Goal: Task Accomplishment & Management: Manage account settings

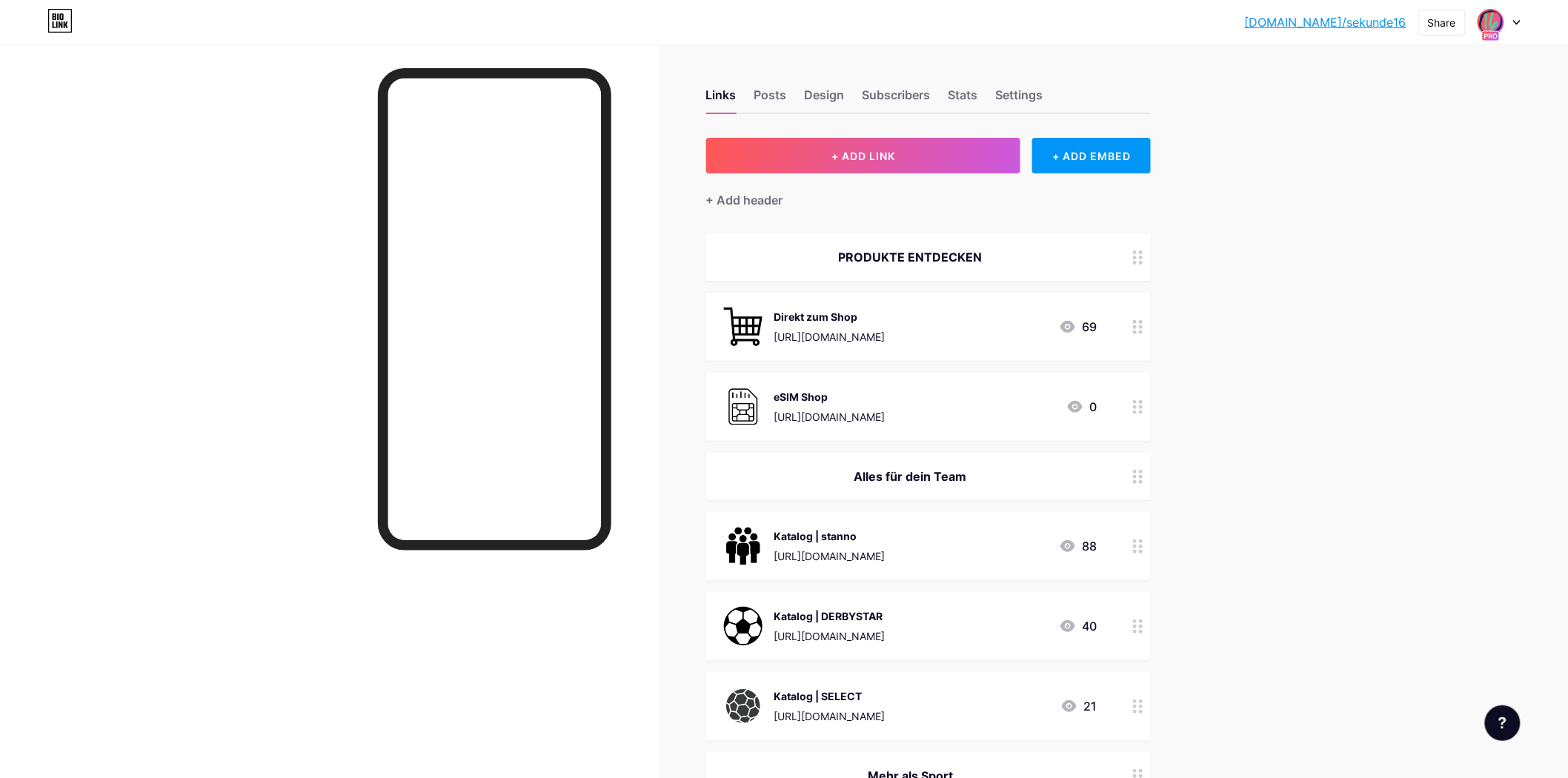
click at [1489, 23] on img at bounding box center [1490, 21] width 23 height 23
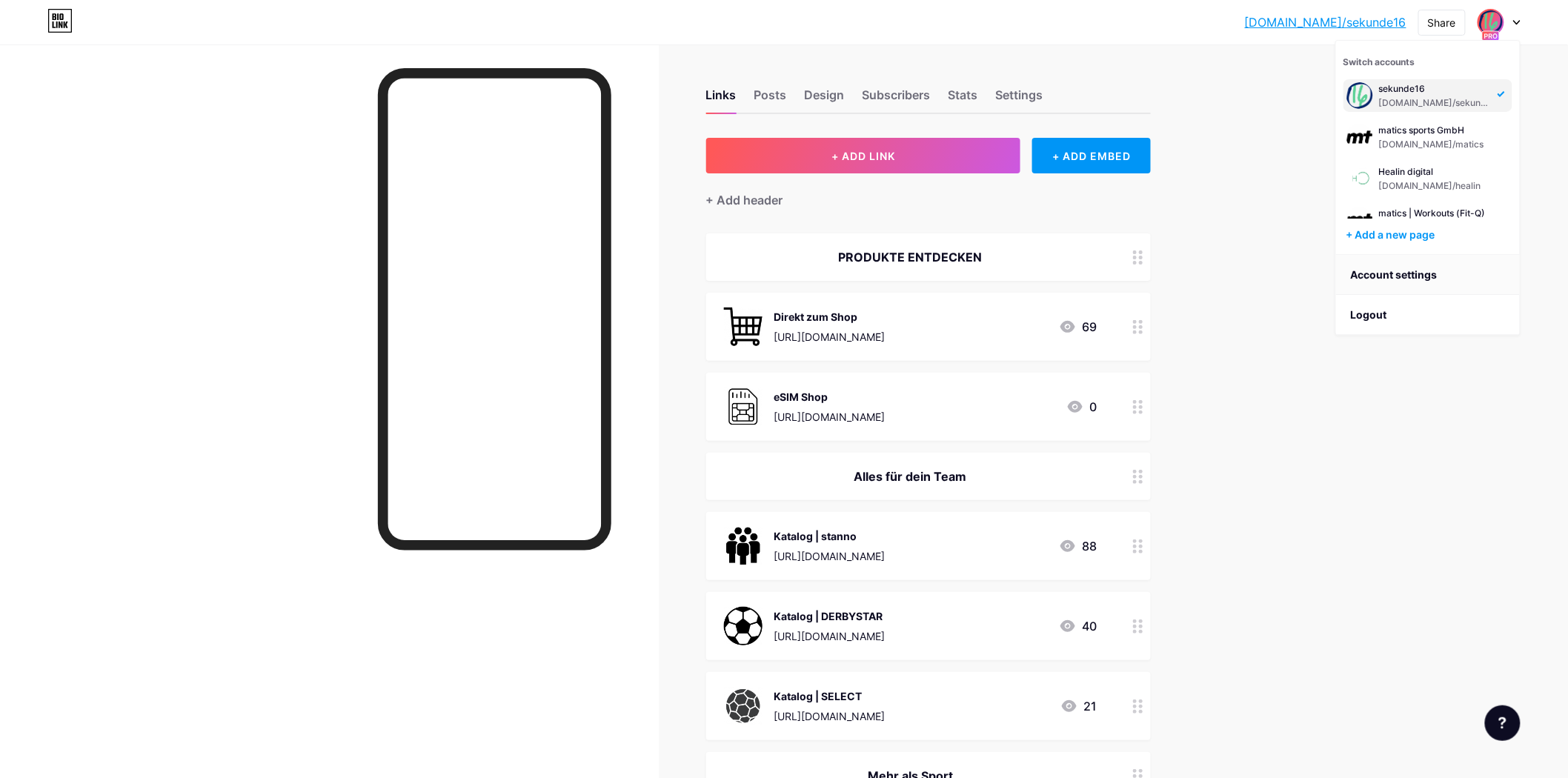
click at [1416, 276] on link "Account settings" at bounding box center [1428, 275] width 184 height 40
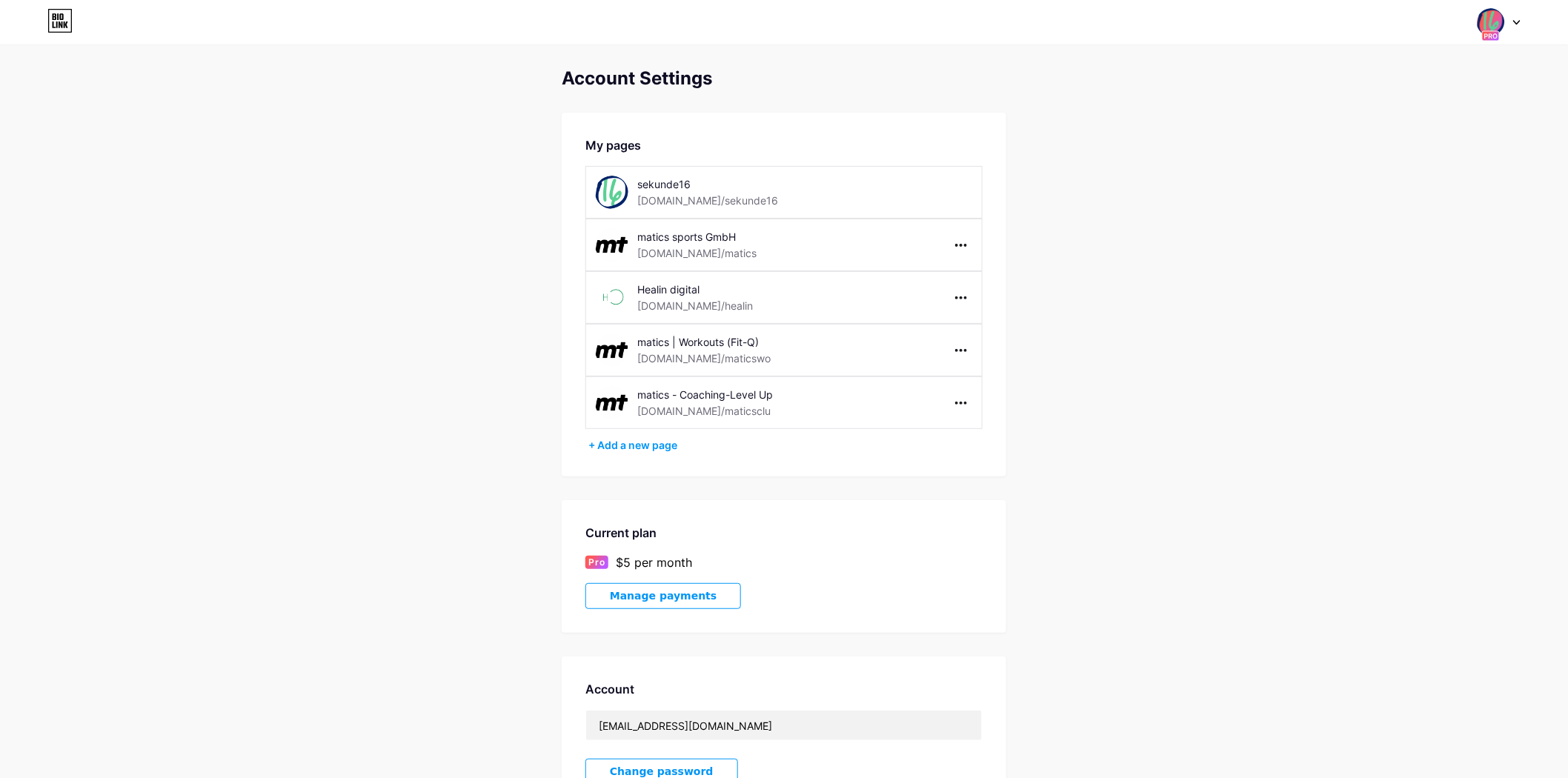
click at [664, 587] on button "Manage payments" at bounding box center [663, 597] width 156 height 26
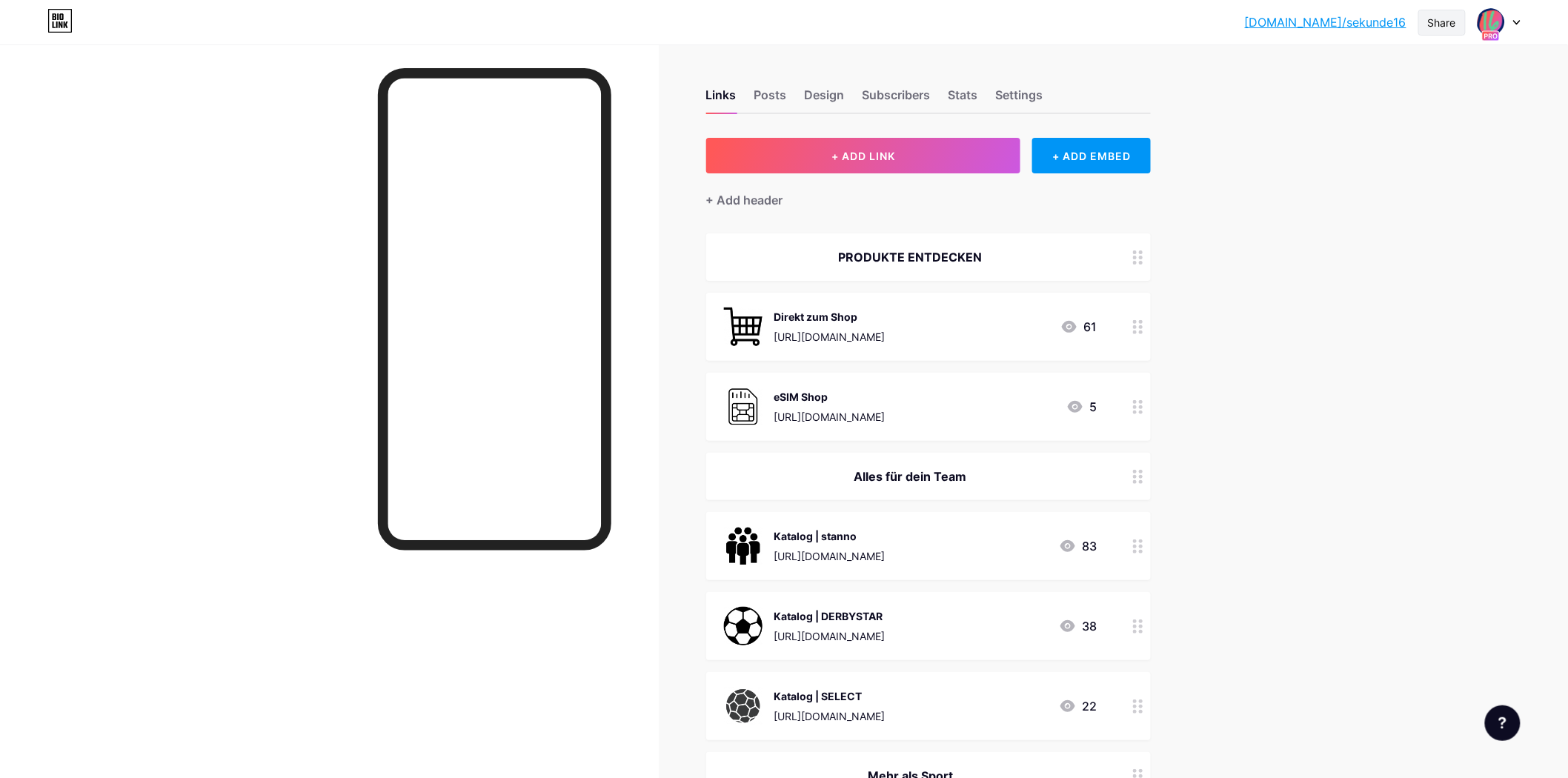
click at [1448, 20] on div "Share" at bounding box center [1442, 22] width 28 height 16
click at [1351, 20] on link "[DOMAIN_NAME]/sekunde16" at bounding box center [1325, 21] width 162 height 18
click at [1485, 23] on img at bounding box center [1490, 21] width 23 height 23
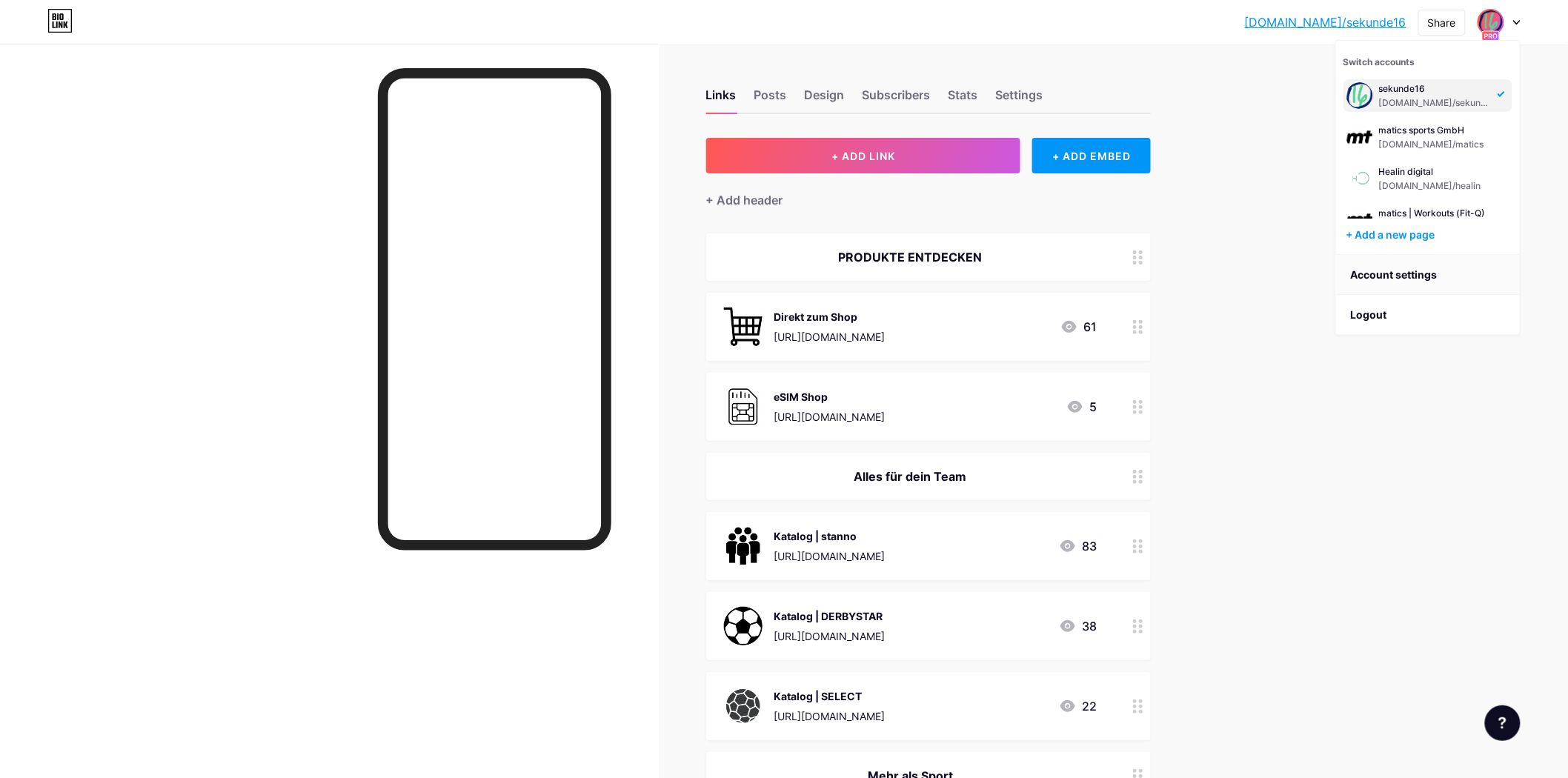
click at [1383, 290] on link "Account settings" at bounding box center [1428, 275] width 184 height 40
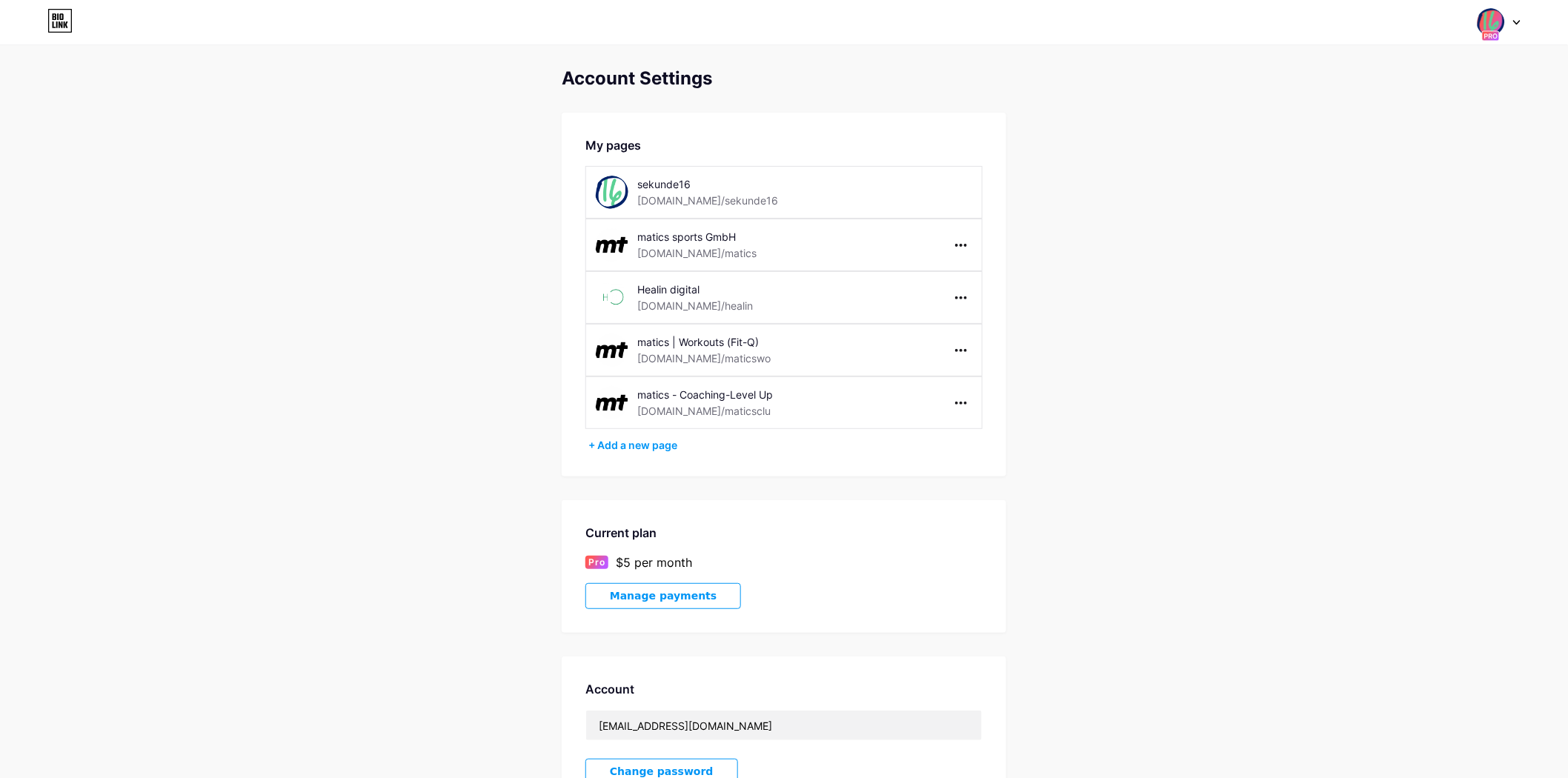
click at [638, 594] on span "Manage payments" at bounding box center [663, 596] width 106 height 12
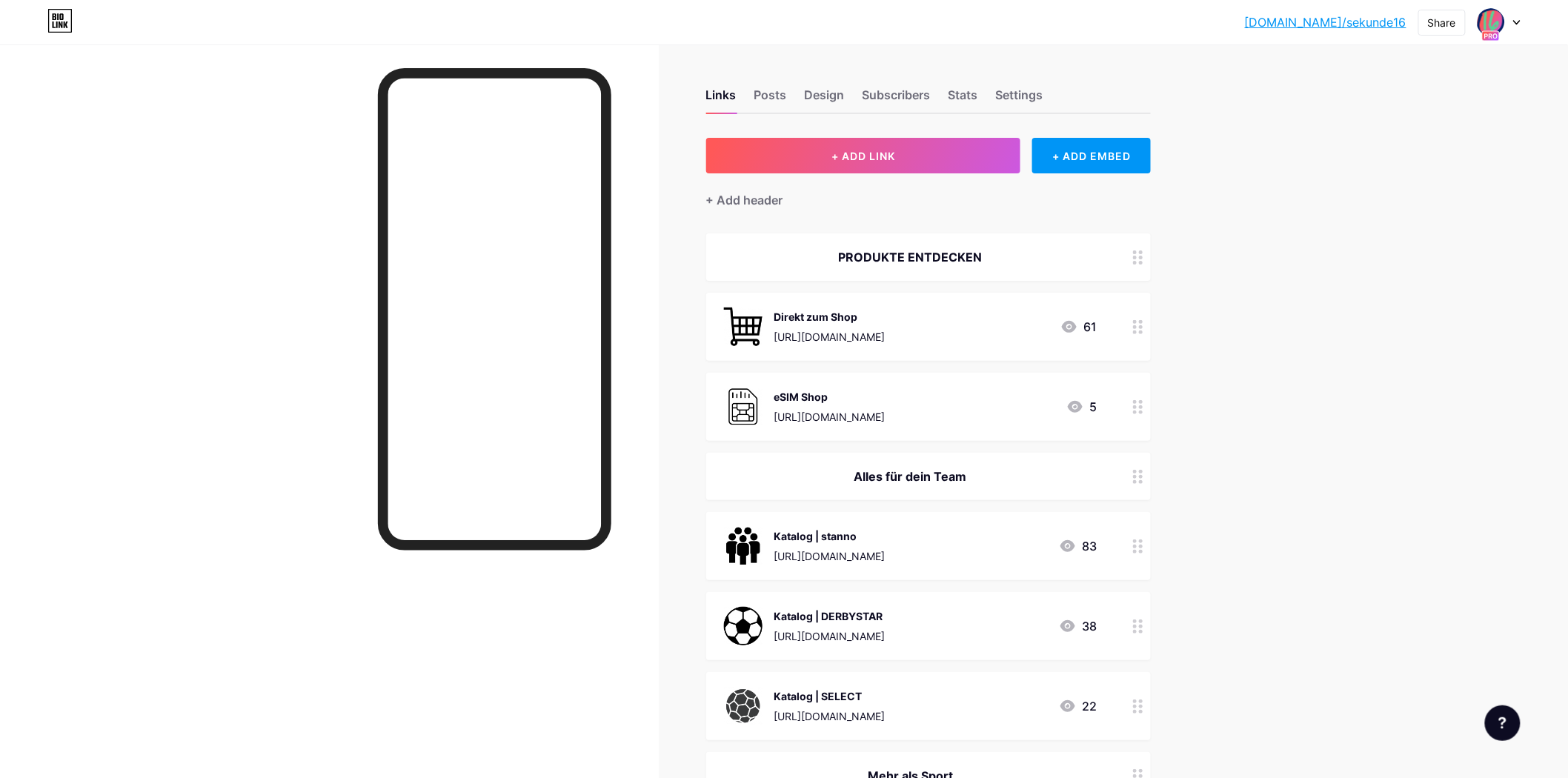
click at [1492, 31] on icon at bounding box center [1490, 36] width 18 height 11
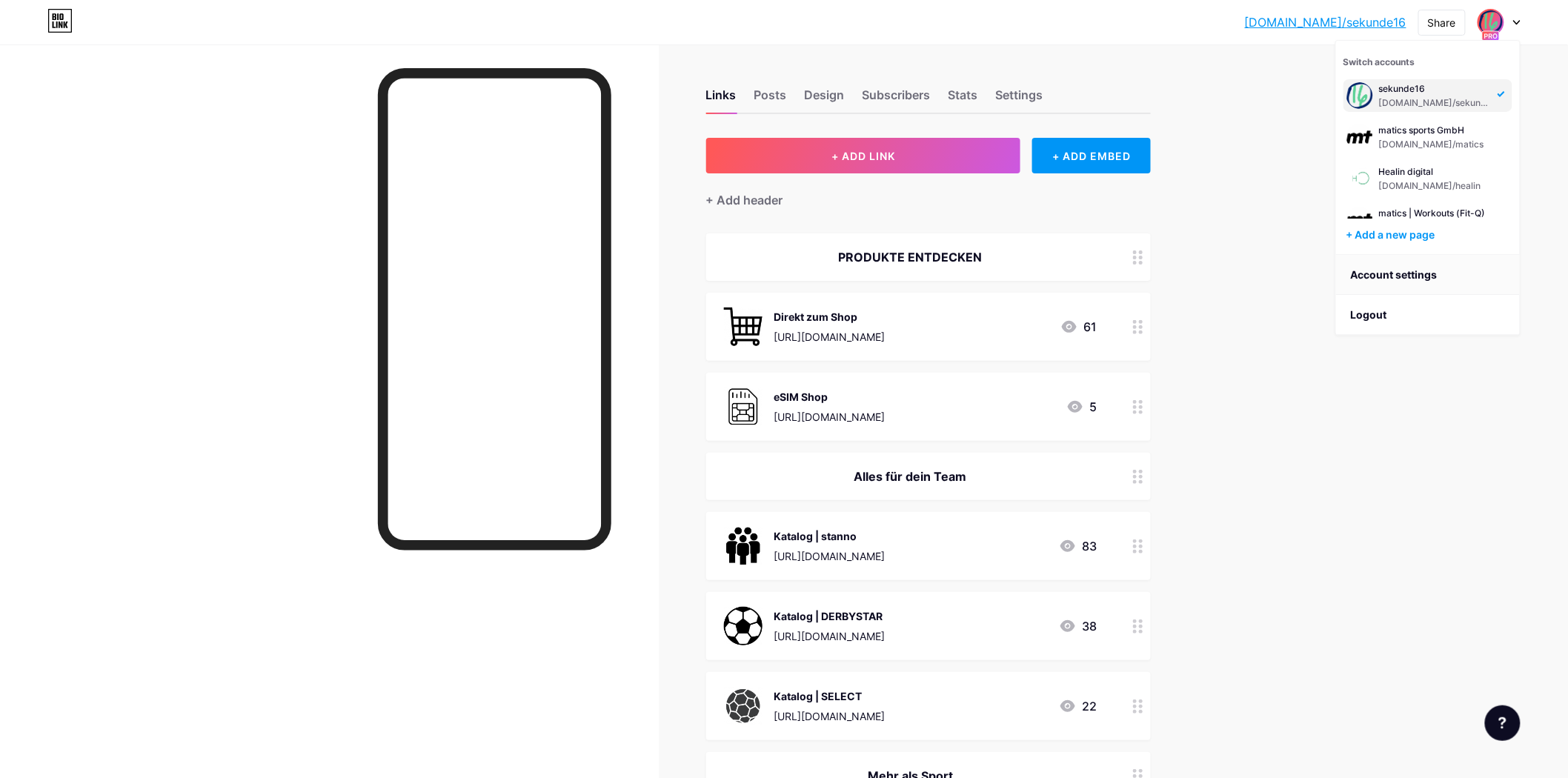
click at [1395, 277] on link "Account settings" at bounding box center [1428, 275] width 184 height 40
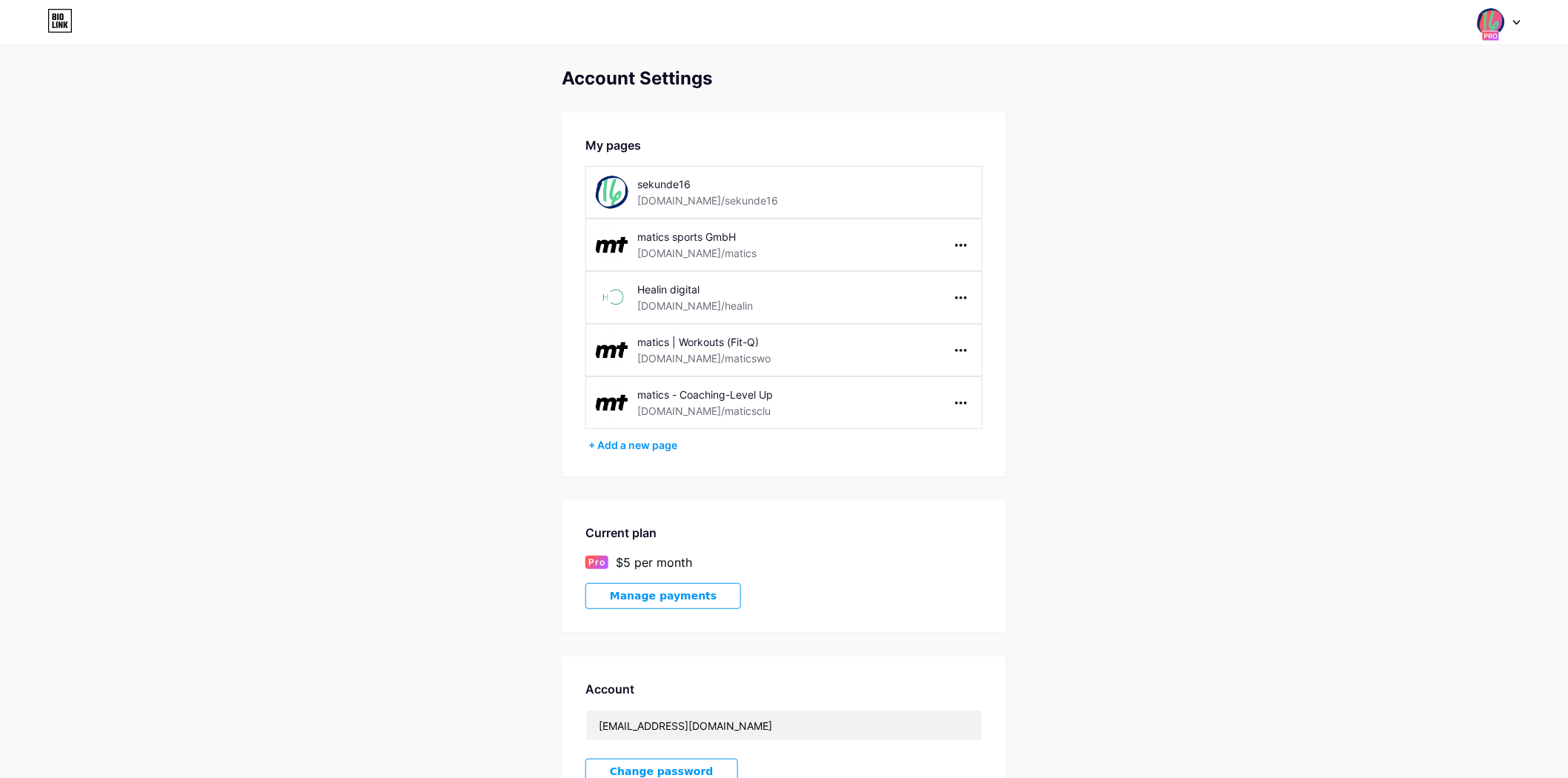
click at [636, 613] on div "Current plan Pro $5 per month Manage payments" at bounding box center [784, 567] width 445 height 133
click at [657, 594] on span "Manage payments" at bounding box center [663, 596] width 106 height 12
